Goal: Task Accomplishment & Management: Manage account settings

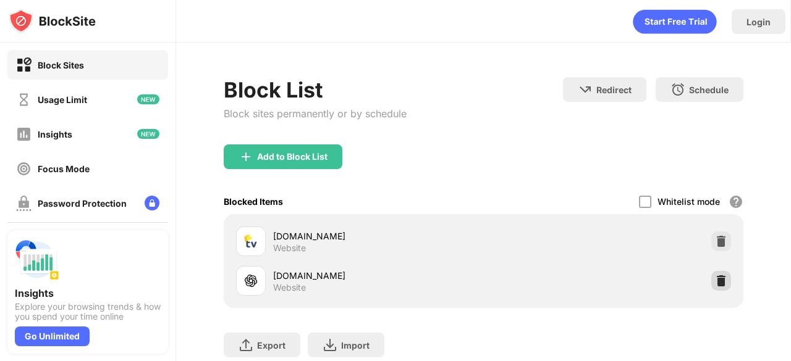
click at [711, 288] on div at bounding box center [721, 281] width 20 height 20
